Goal: Transaction & Acquisition: Purchase product/service

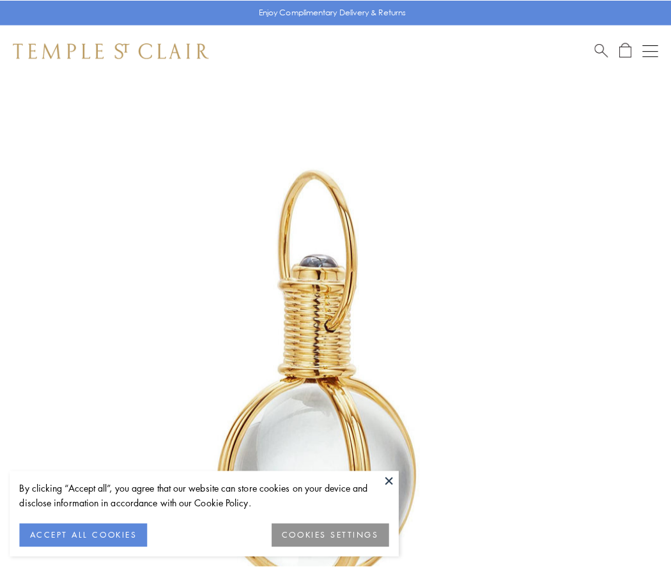
scroll to position [334, 0]
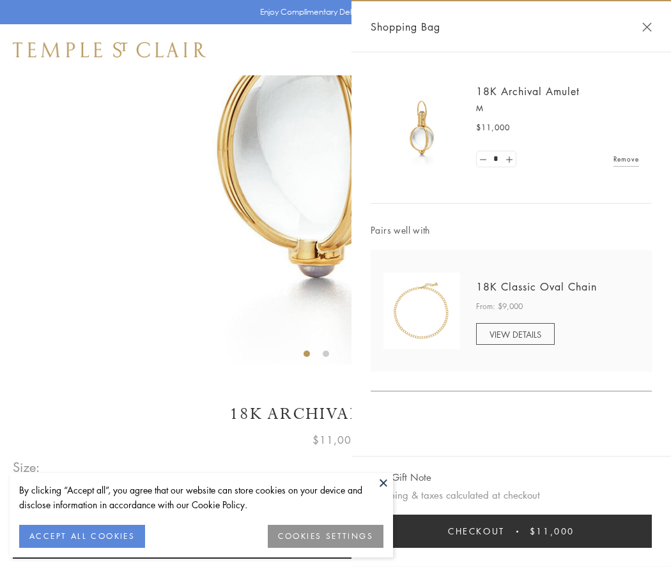
click at [511, 532] on button "Checkout $11,000" at bounding box center [511, 531] width 281 height 33
